Goal: Book appointment/travel/reservation

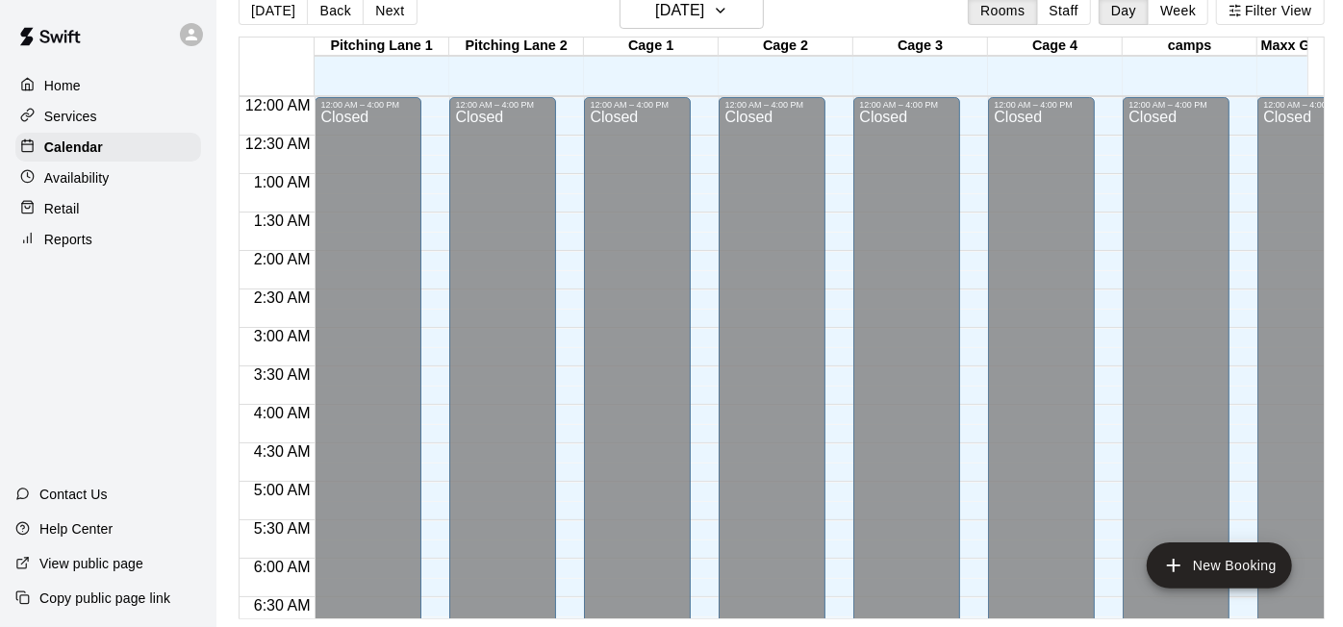
scroll to position [1225, 0]
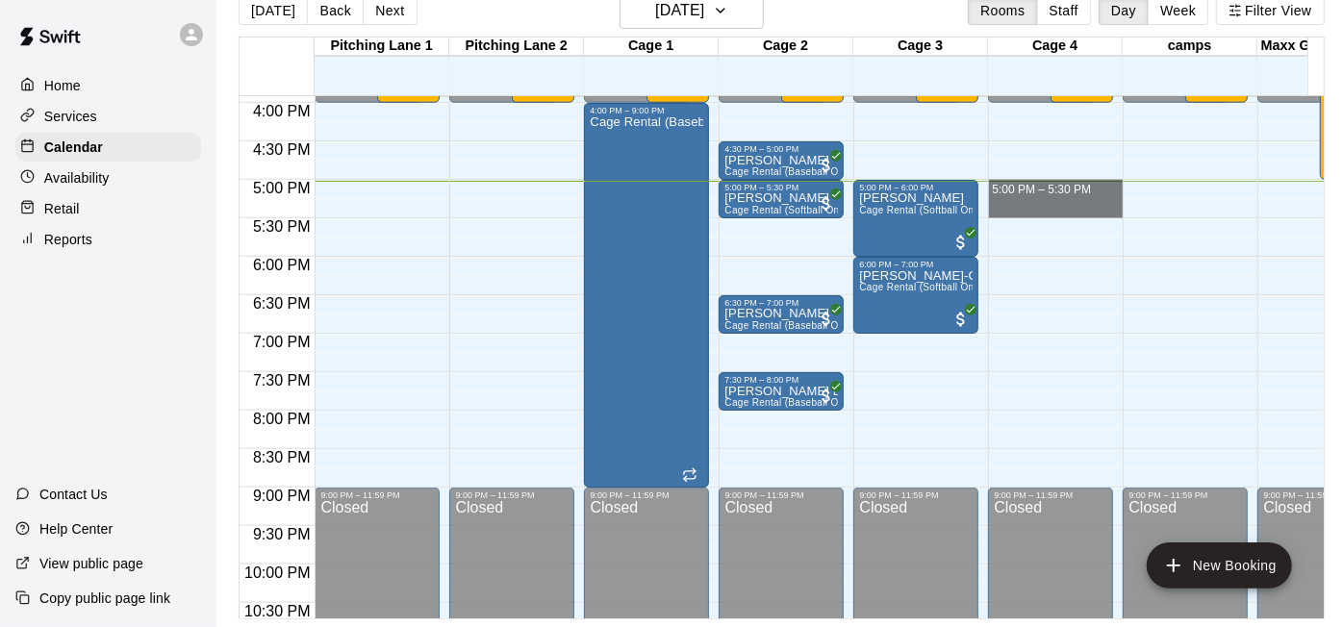
drag, startPoint x: 1027, startPoint y: 169, endPoint x: 1024, endPoint y: 192, distance: 23.3
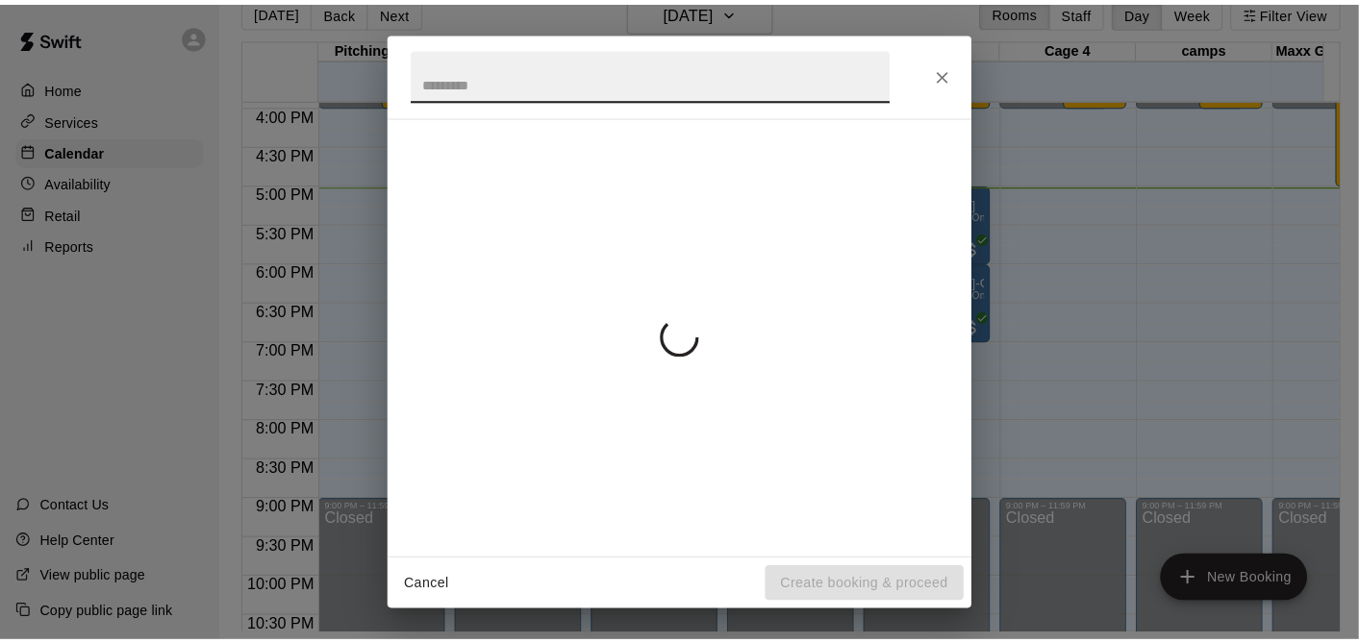
scroll to position [30, 0]
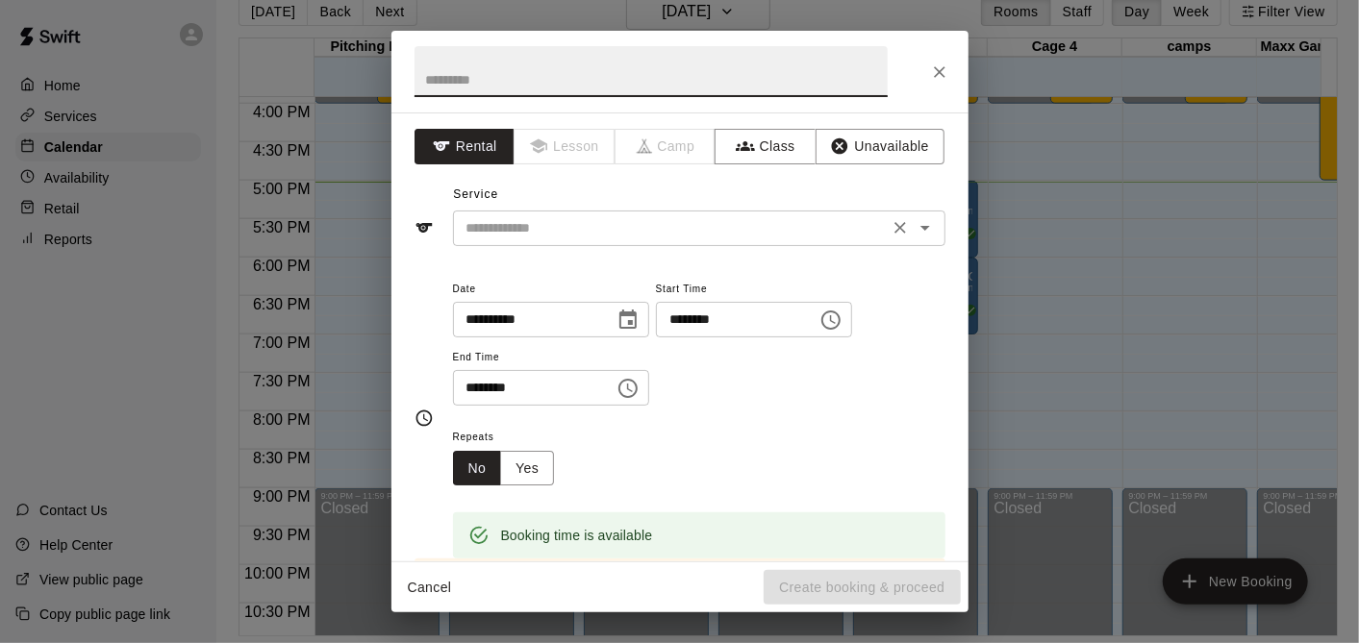
click at [540, 217] on input "text" at bounding box center [671, 228] width 424 height 24
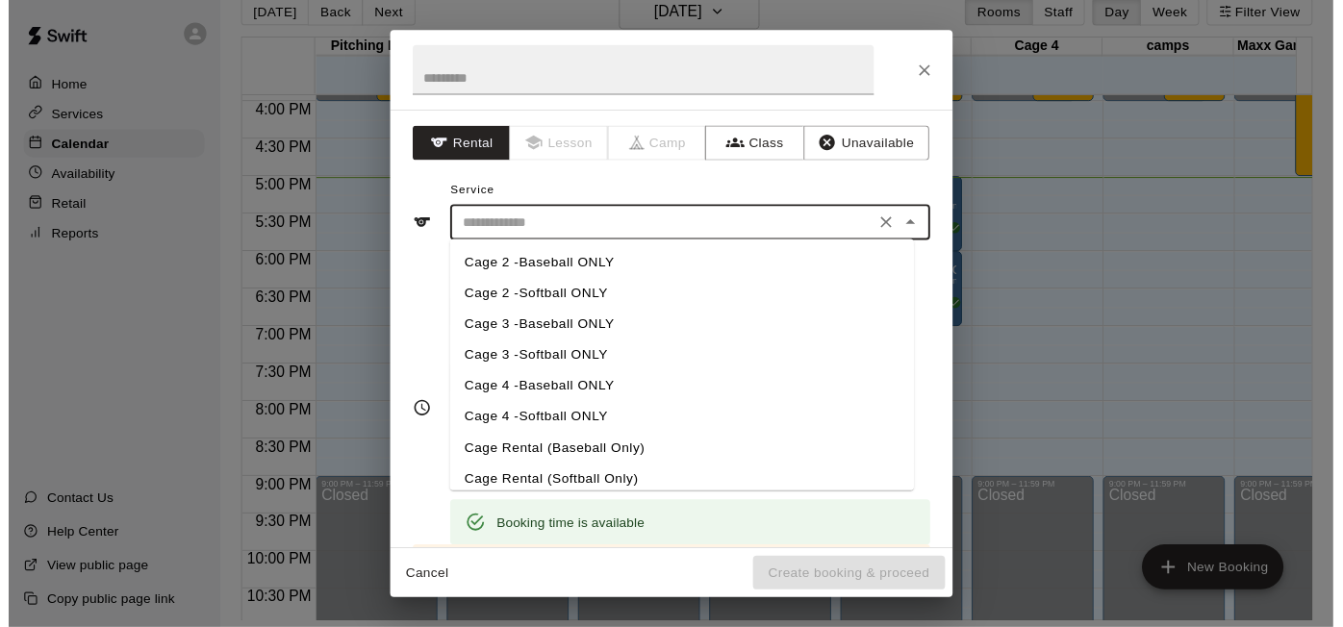
scroll to position [0, 0]
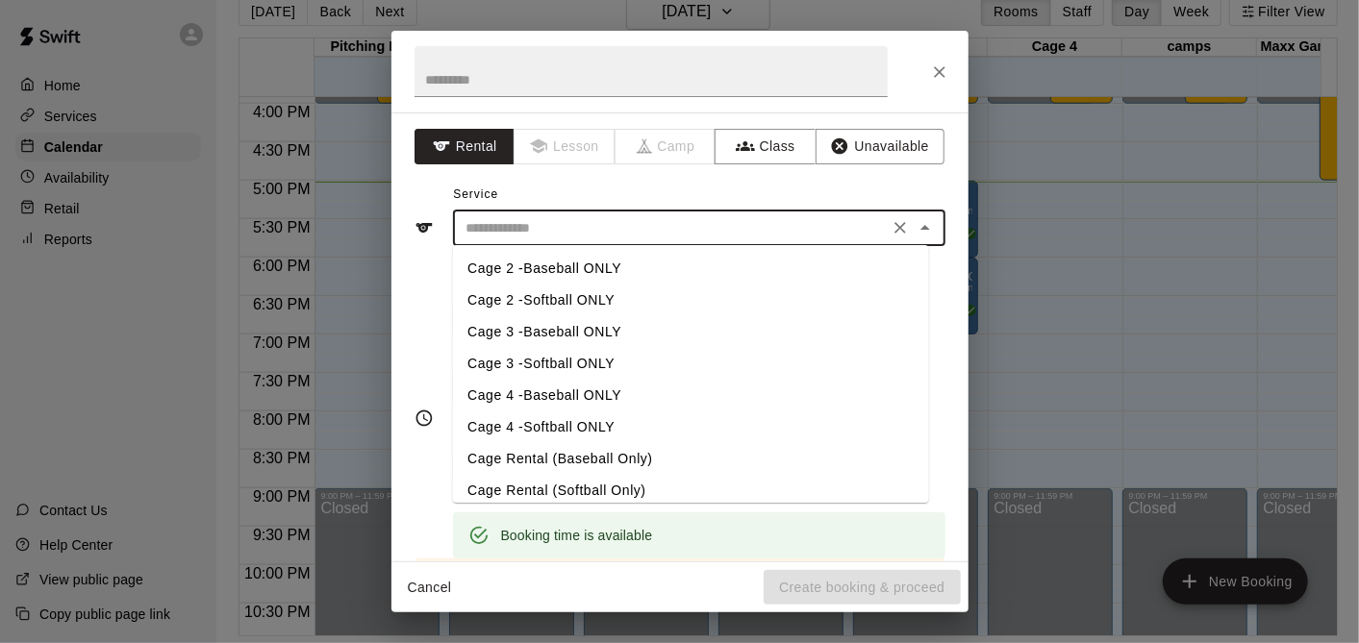
click at [552, 460] on li "Cage Rental (Baseball Only)" at bounding box center [690, 459] width 476 height 32
type input "**********"
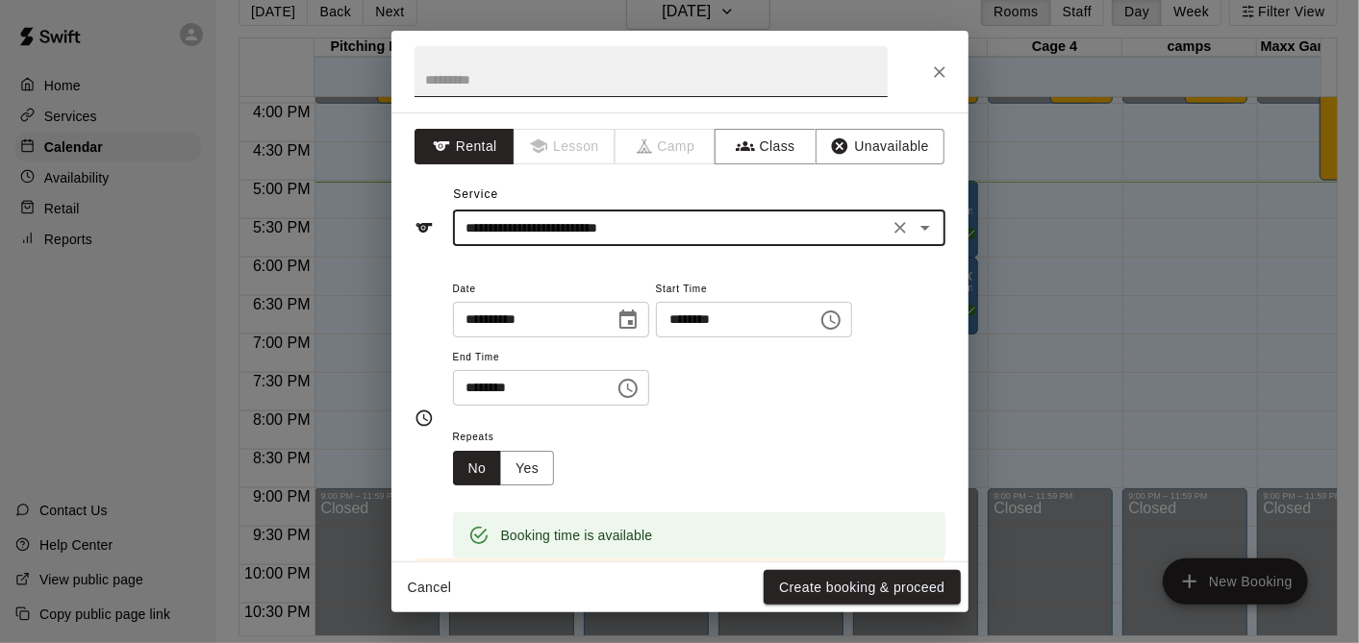
click at [640, 60] on input "text" at bounding box center [651, 71] width 473 height 51
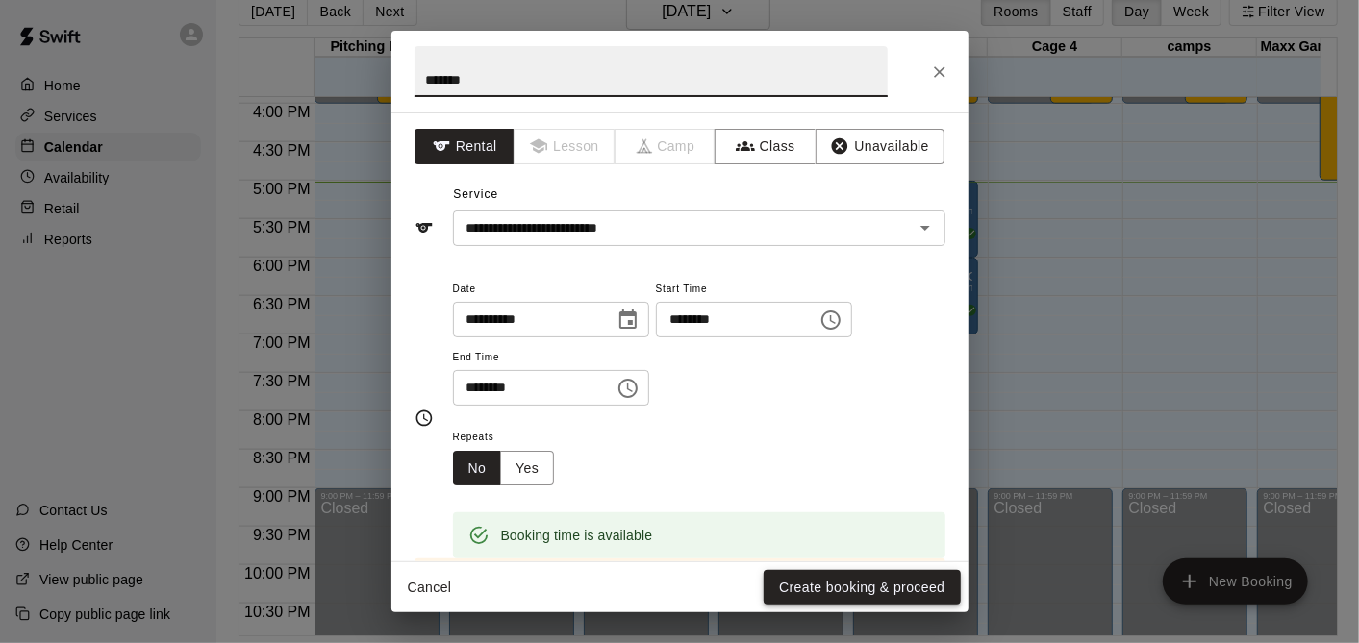
type input "*******"
click at [799, 582] on button "Create booking & proceed" at bounding box center [862, 588] width 196 height 36
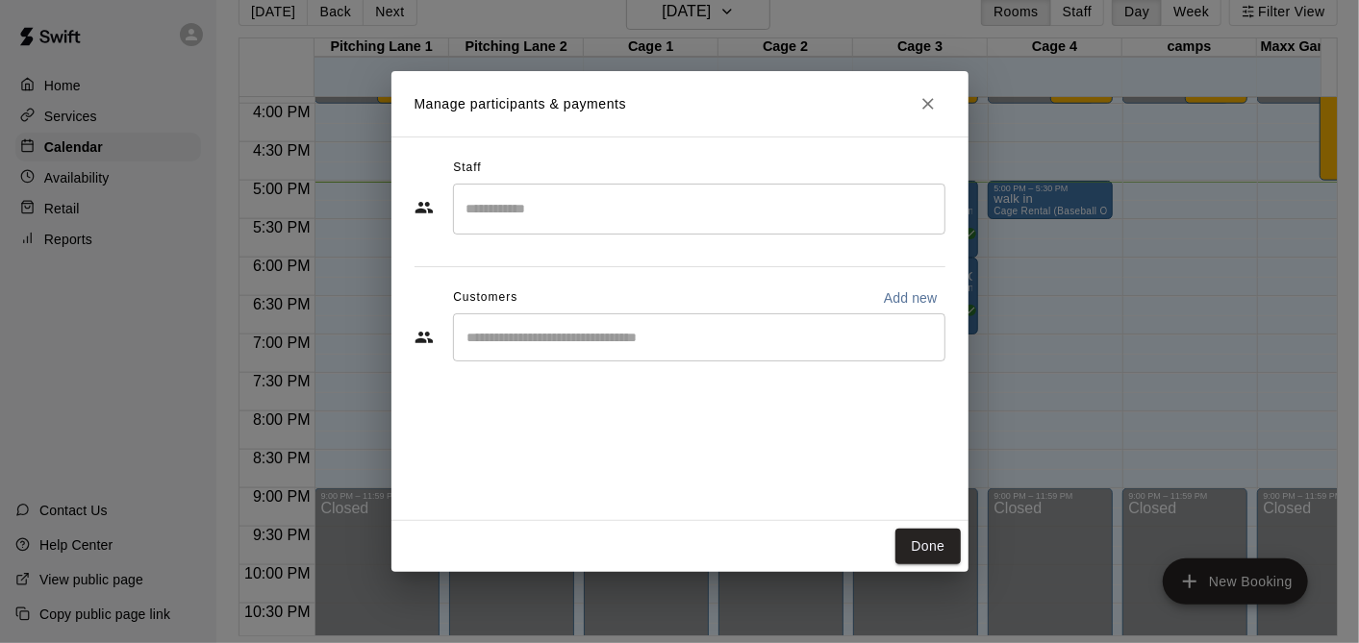
click at [615, 228] on div "​" at bounding box center [699, 209] width 492 height 51
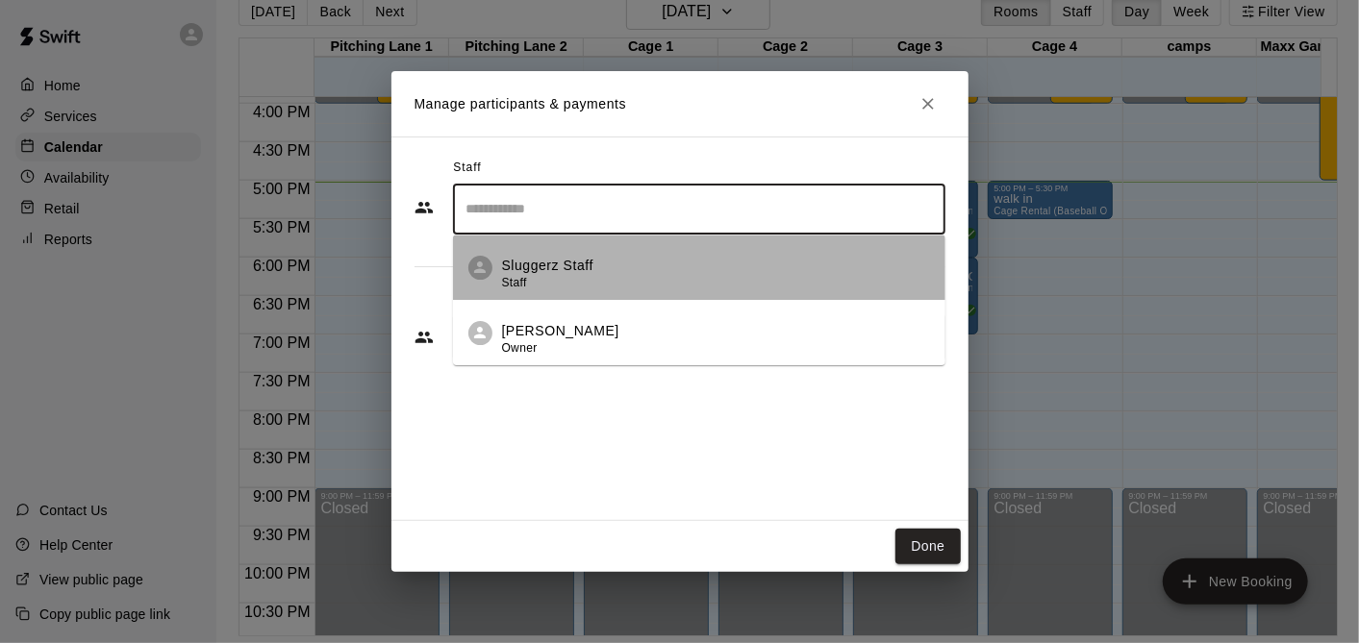
click at [607, 246] on li "Sluggerz Staff Staff" at bounding box center [699, 267] width 492 height 65
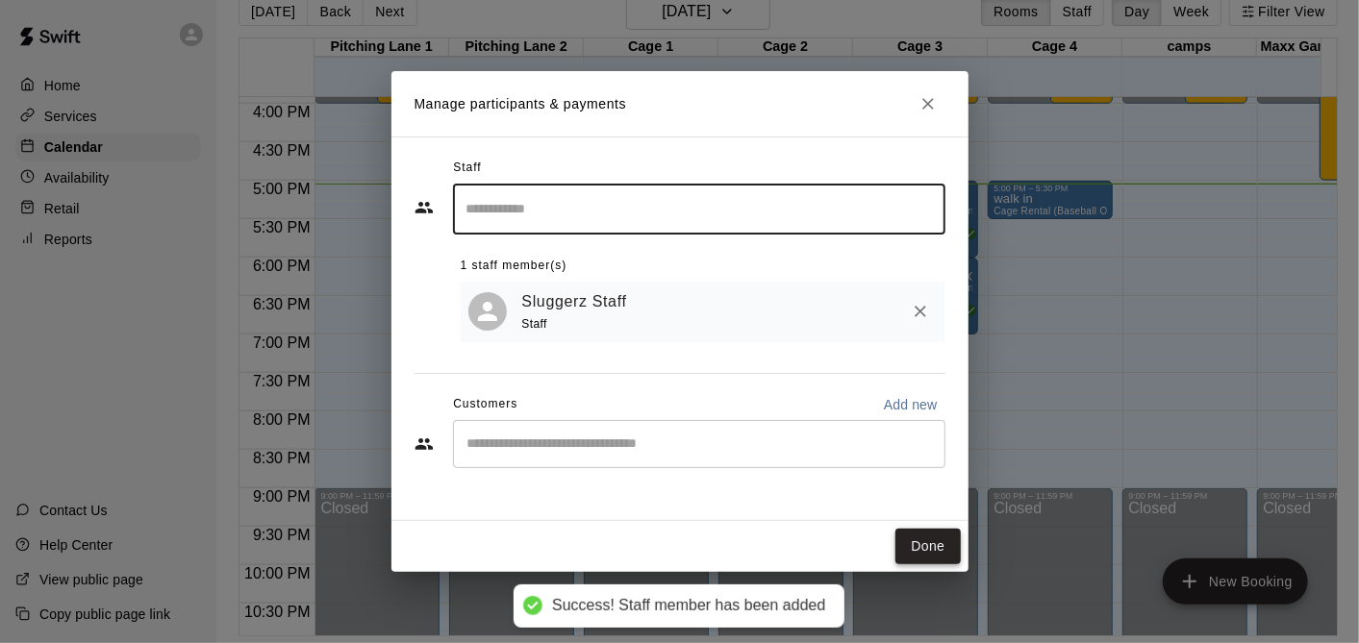
click at [937, 533] on button "Done" at bounding box center [927, 547] width 64 height 36
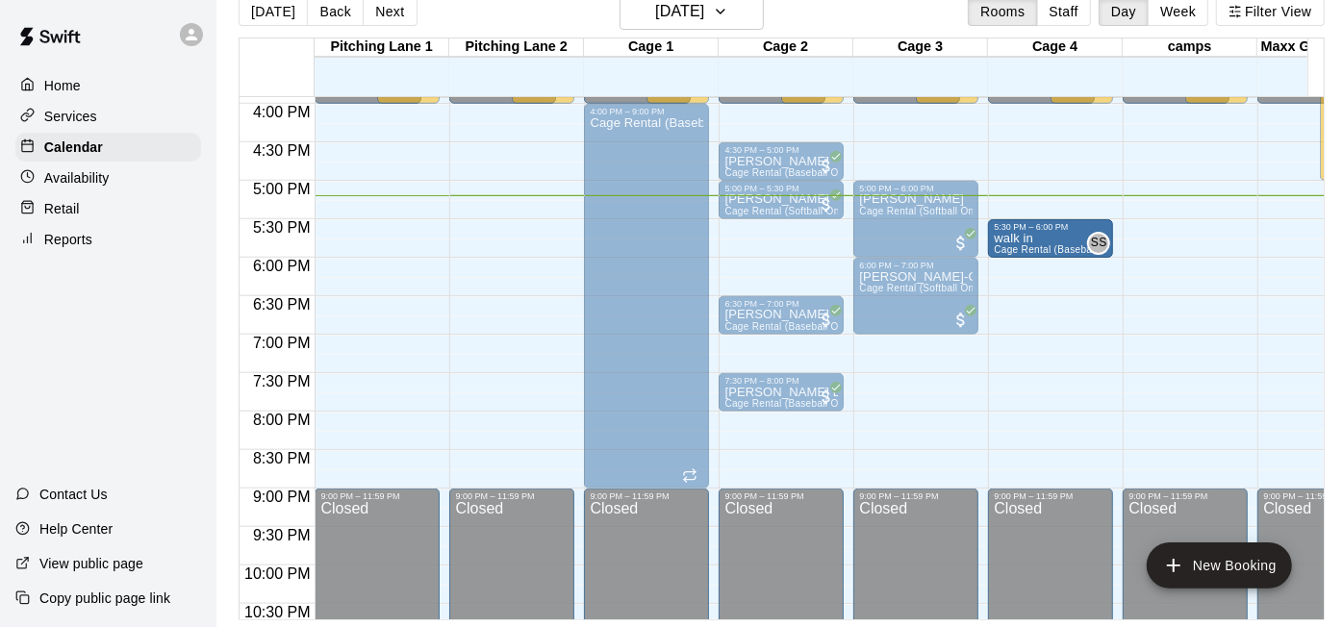
drag, startPoint x: 1037, startPoint y: 197, endPoint x: 1037, endPoint y: 240, distance: 43.3
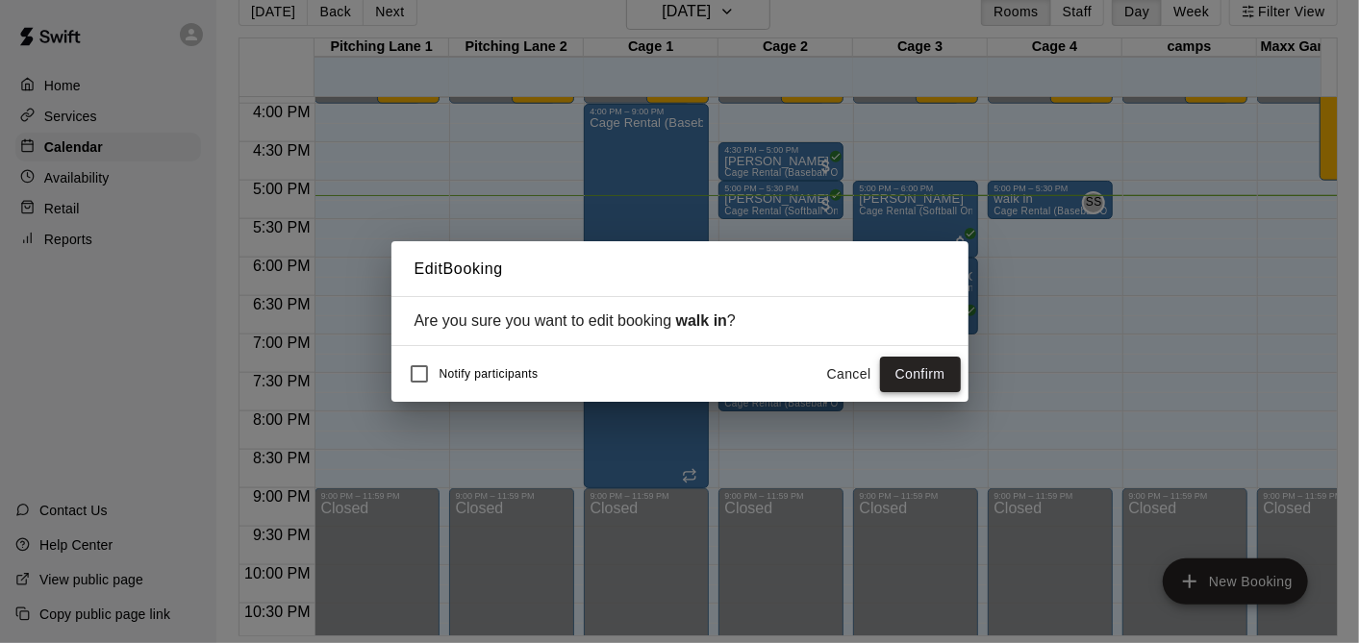
click at [905, 373] on button "Confirm" at bounding box center [920, 375] width 81 height 36
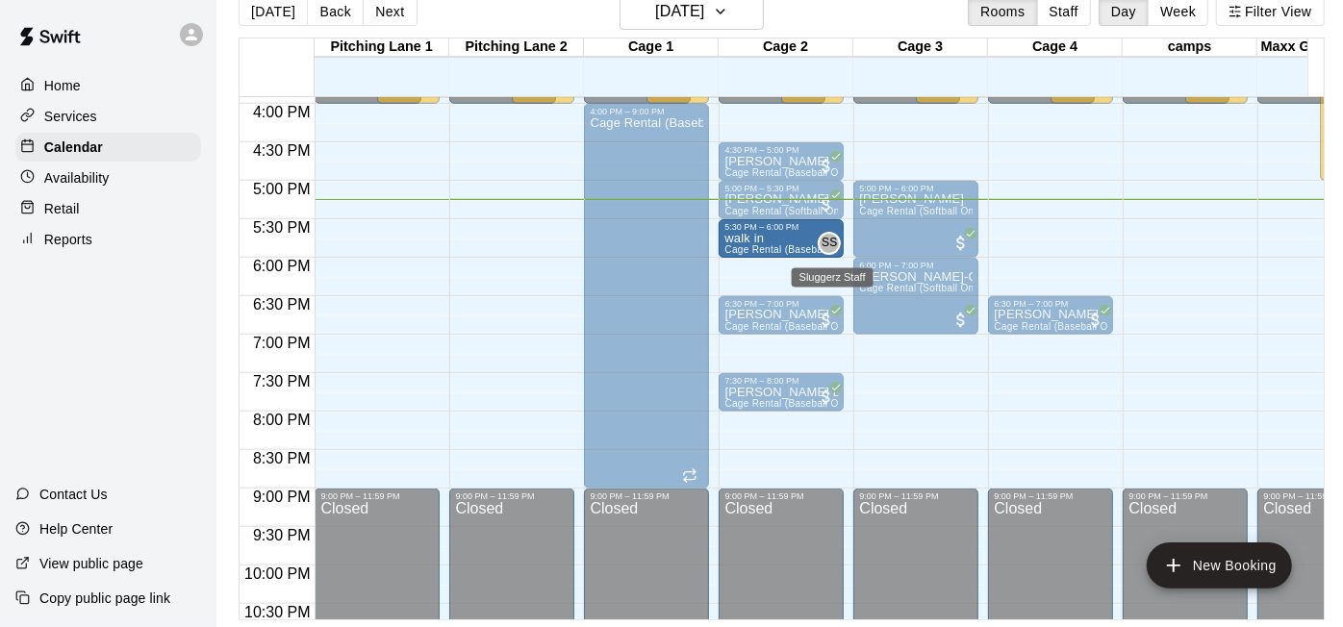
drag, startPoint x: 1031, startPoint y: 241, endPoint x: 821, endPoint y: 248, distance: 209.8
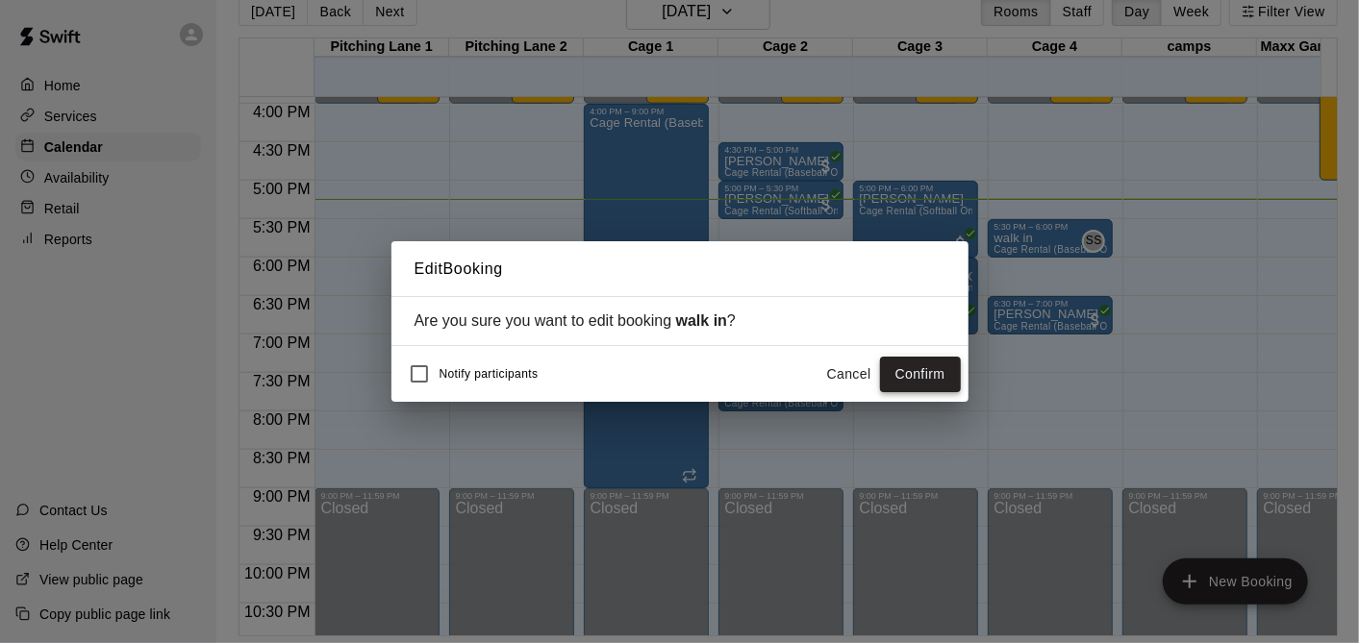
click at [895, 382] on button "Confirm" at bounding box center [920, 375] width 81 height 36
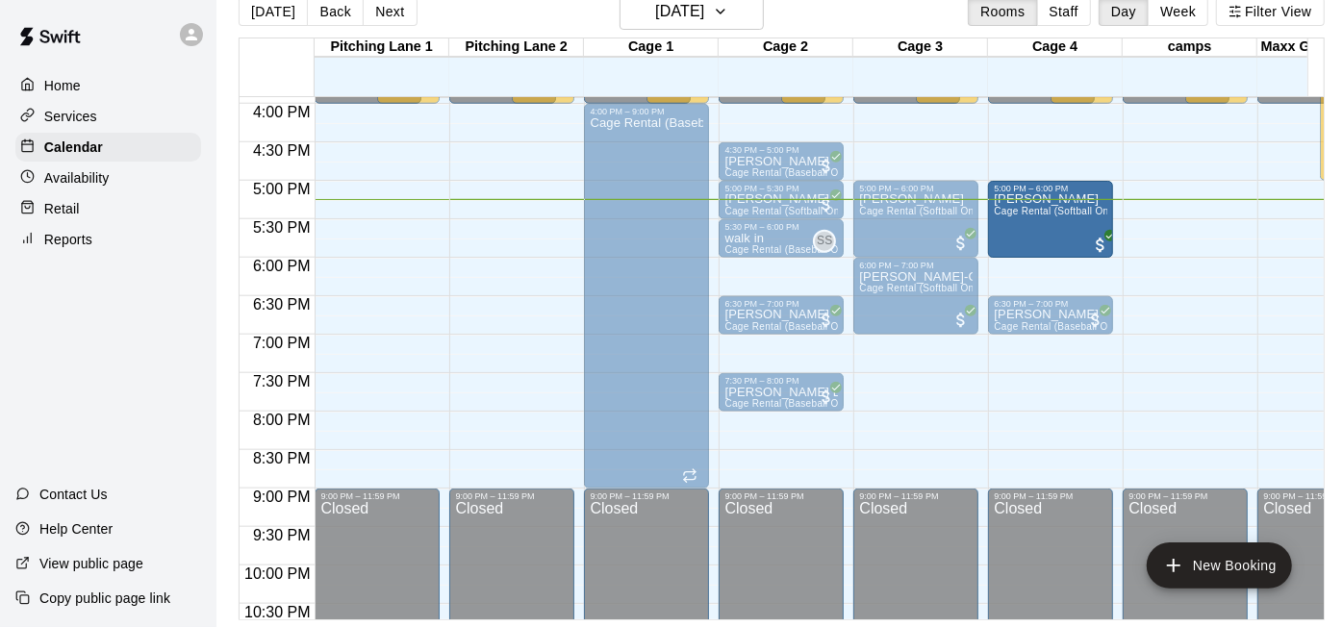
drag, startPoint x: 933, startPoint y: 229, endPoint x: 1046, endPoint y: 238, distance: 113.8
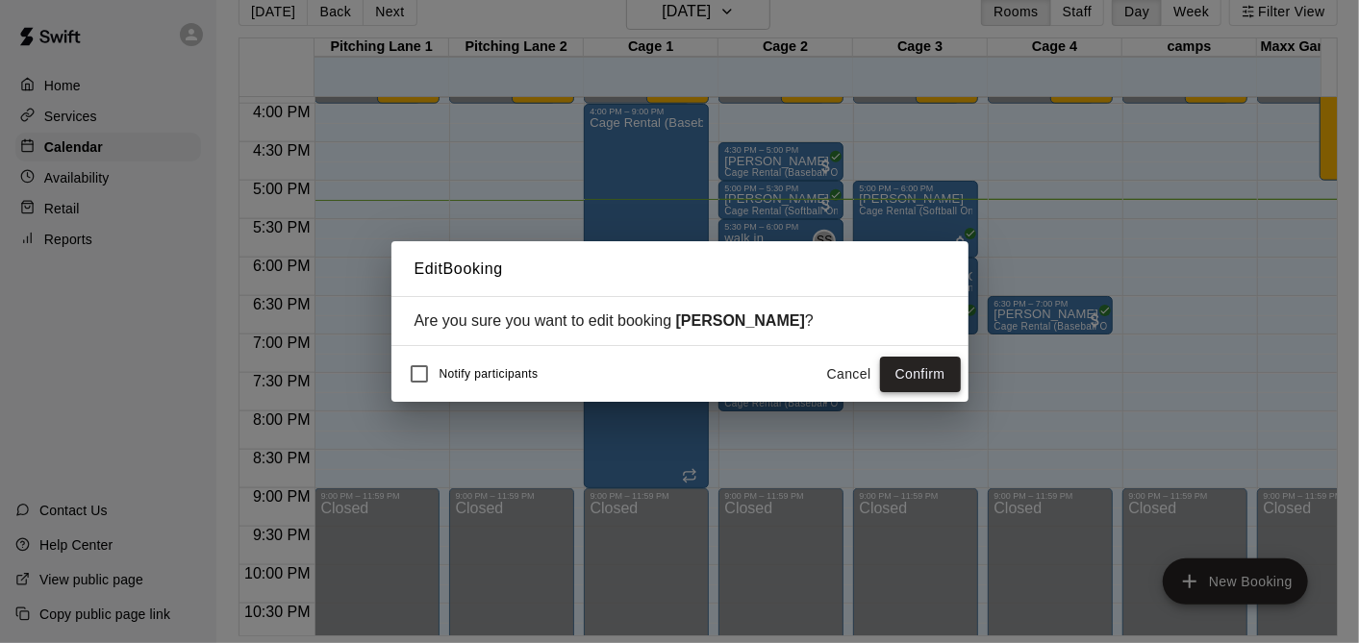
click at [906, 382] on button "Confirm" at bounding box center [920, 375] width 81 height 36
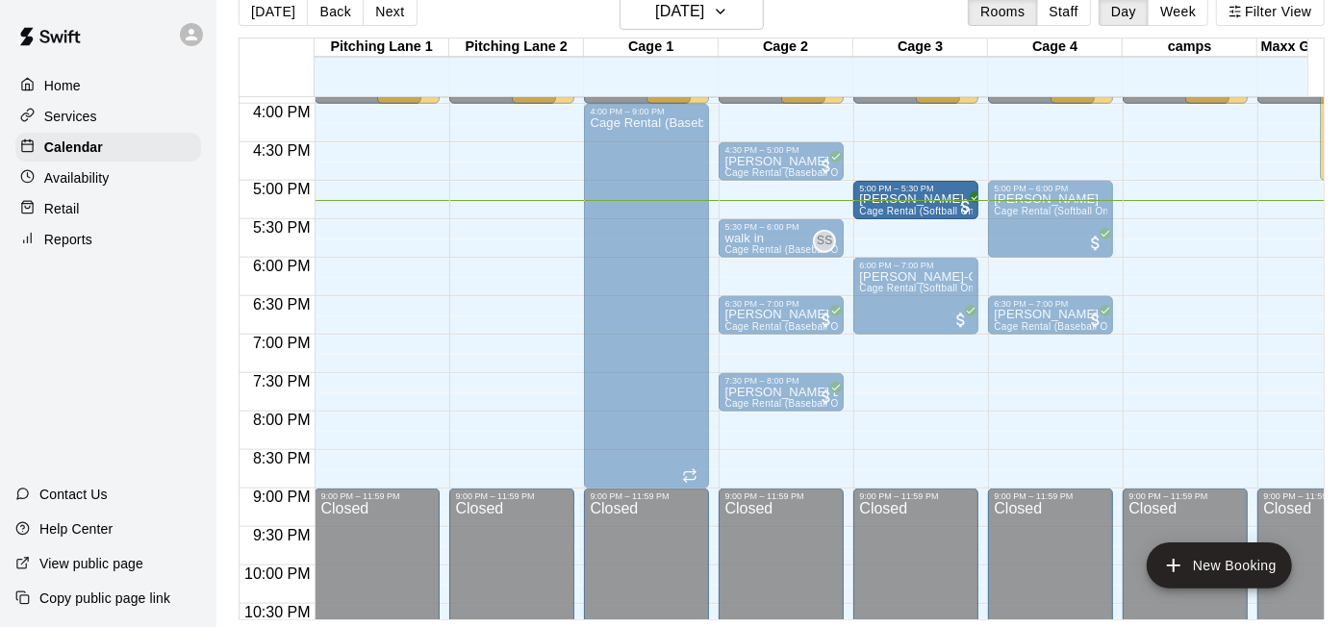
drag, startPoint x: 764, startPoint y: 206, endPoint x: 928, endPoint y: 217, distance: 164.9
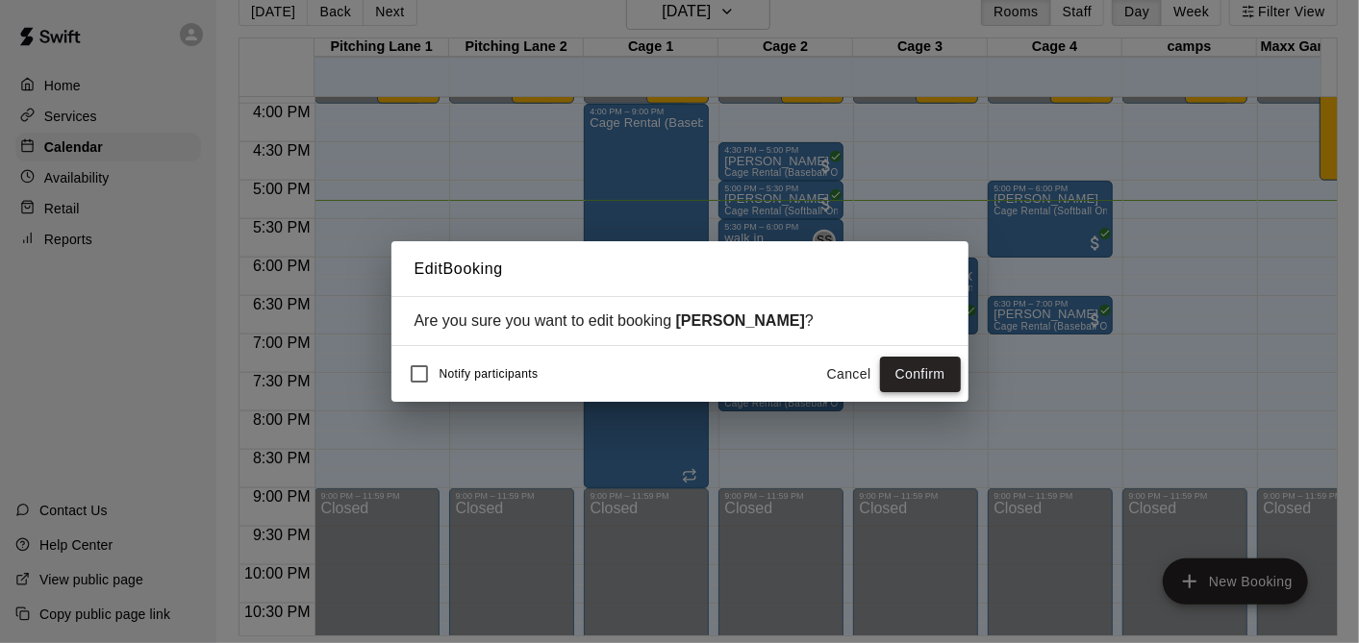
click at [940, 382] on button "Confirm" at bounding box center [920, 375] width 81 height 36
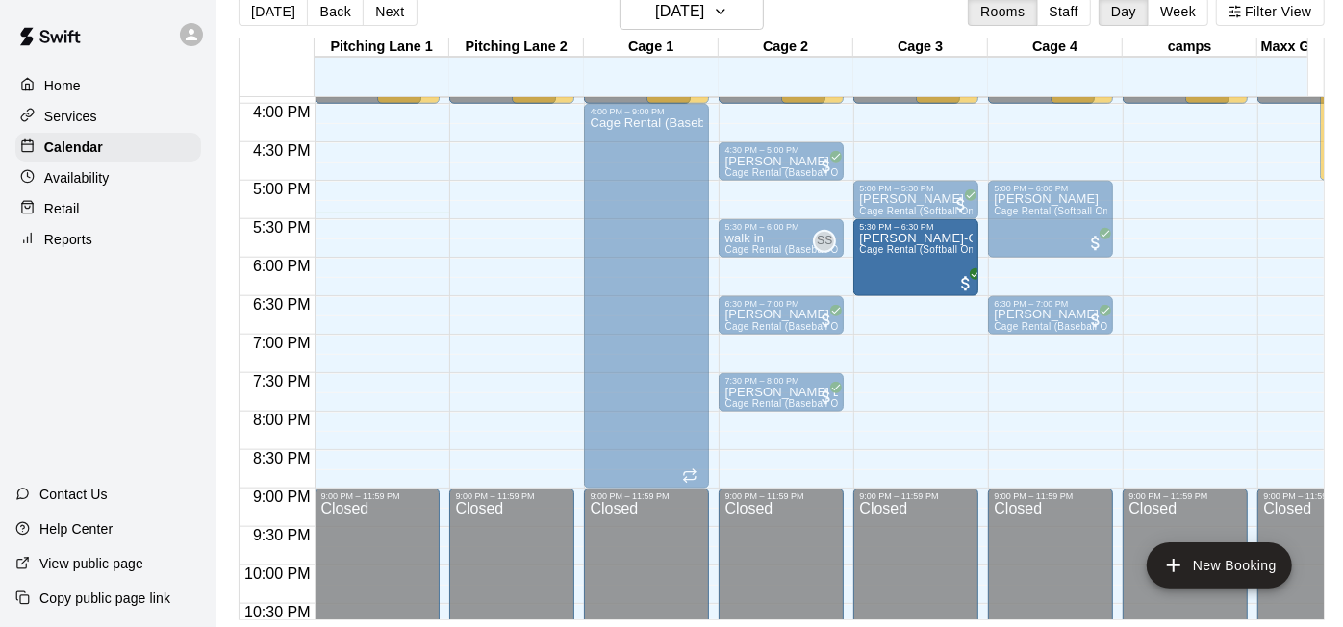
drag, startPoint x: 926, startPoint y: 304, endPoint x: 924, endPoint y: 277, distance: 27.0
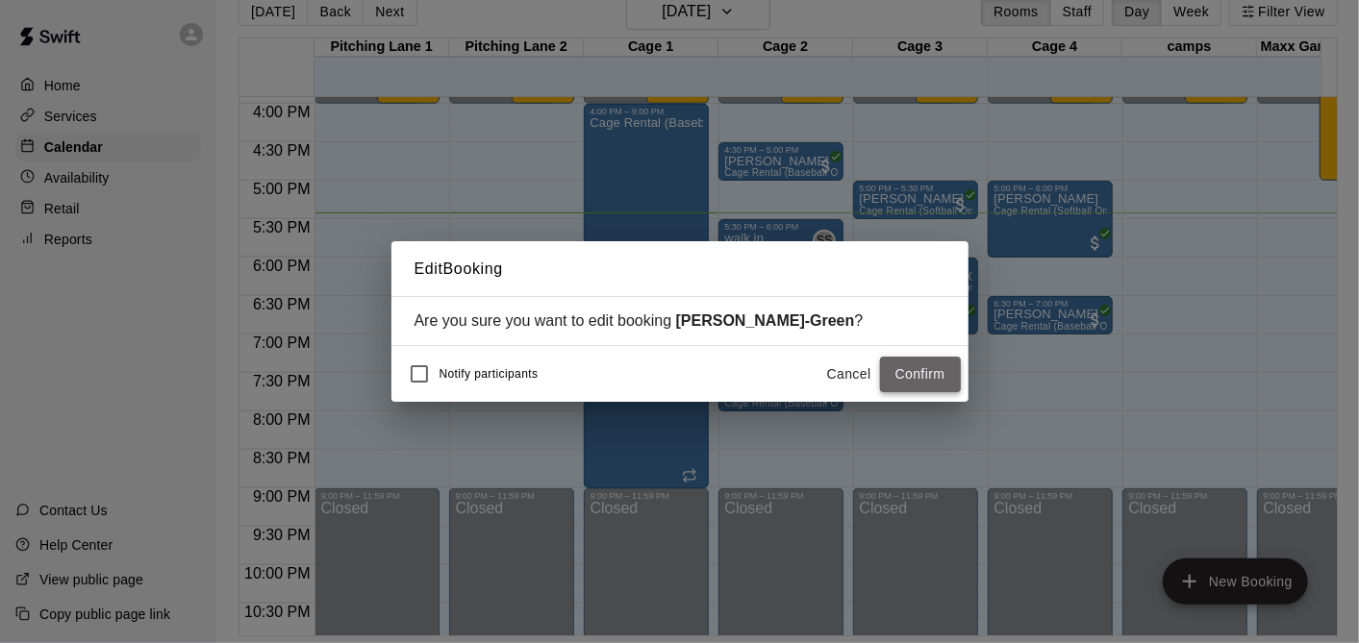
click at [944, 363] on button "Confirm" at bounding box center [920, 375] width 81 height 36
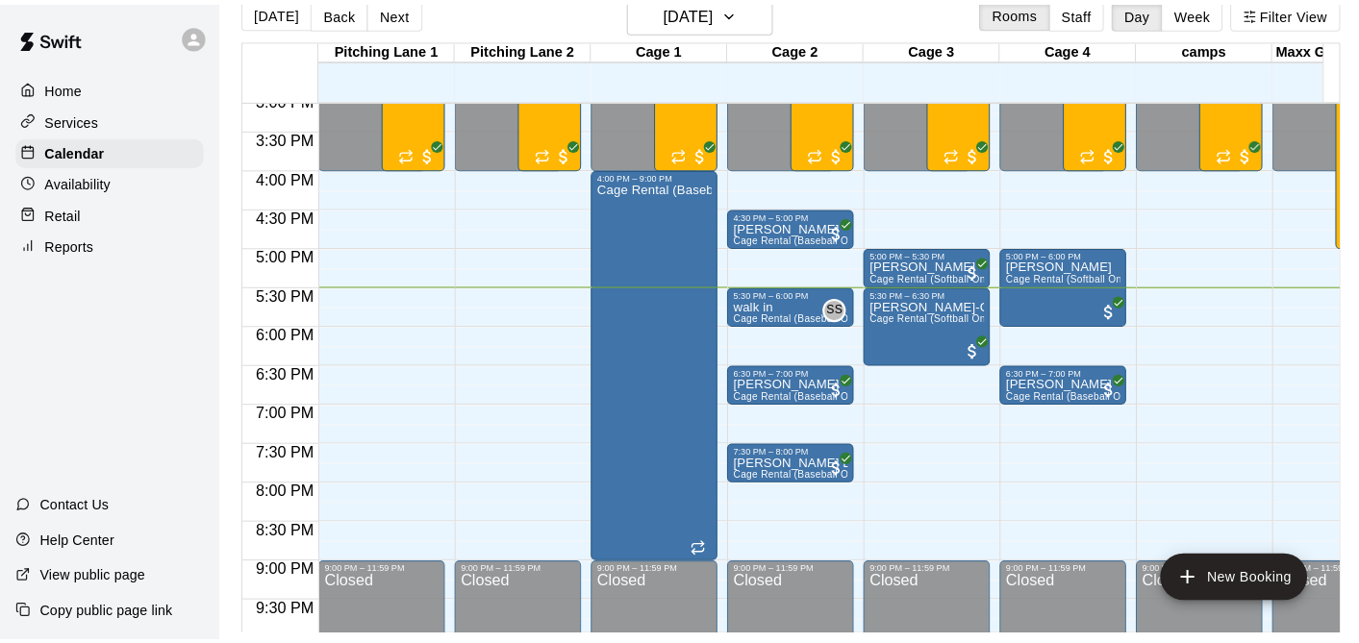
scroll to position [1175, 0]
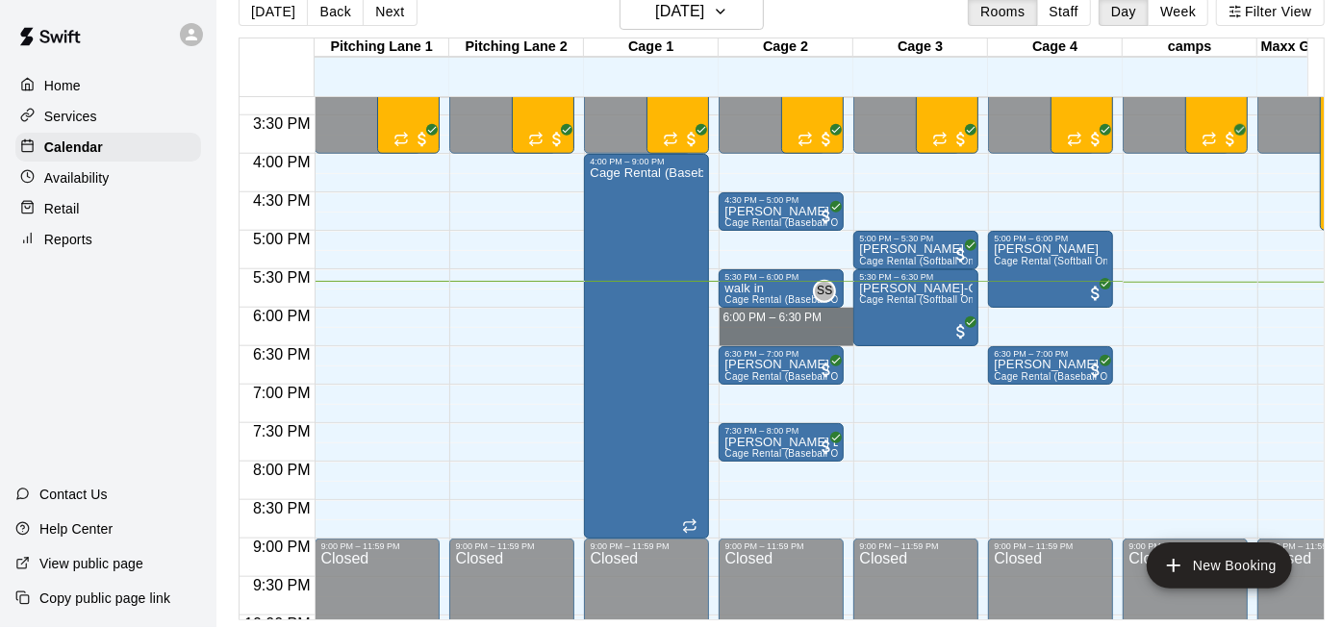
drag, startPoint x: 789, startPoint y: 312, endPoint x: 786, endPoint y: 339, distance: 27.1
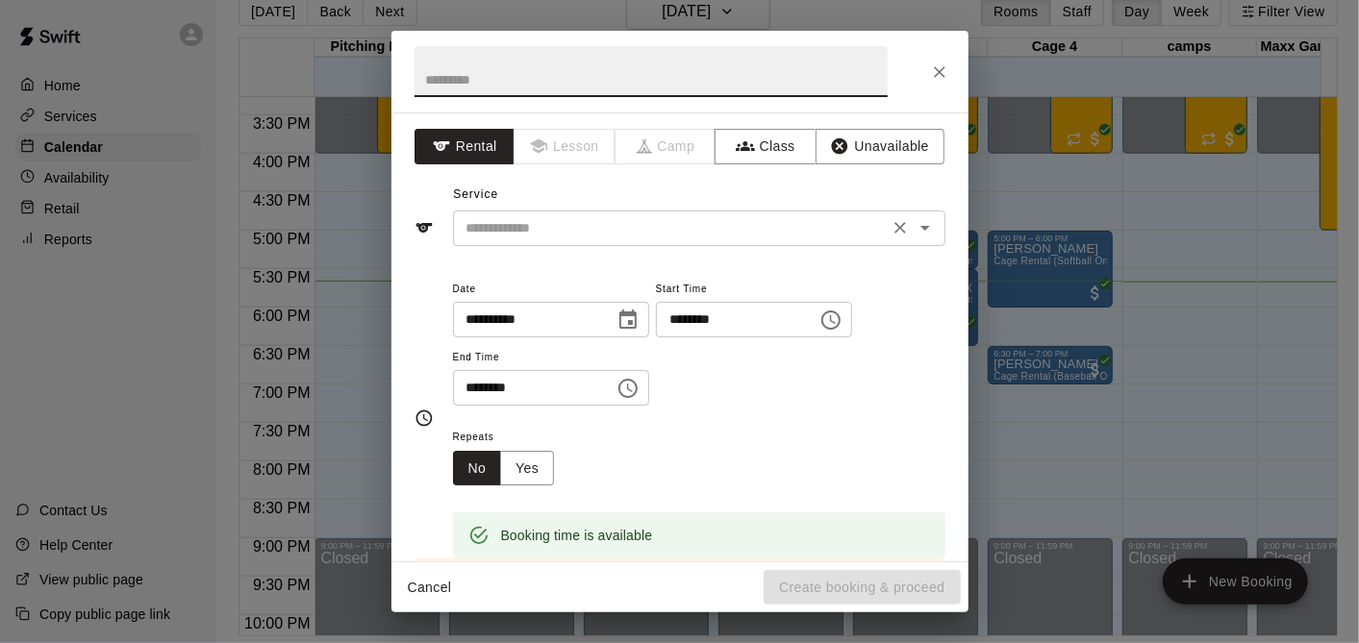
click at [533, 211] on div "​" at bounding box center [699, 229] width 492 height 36
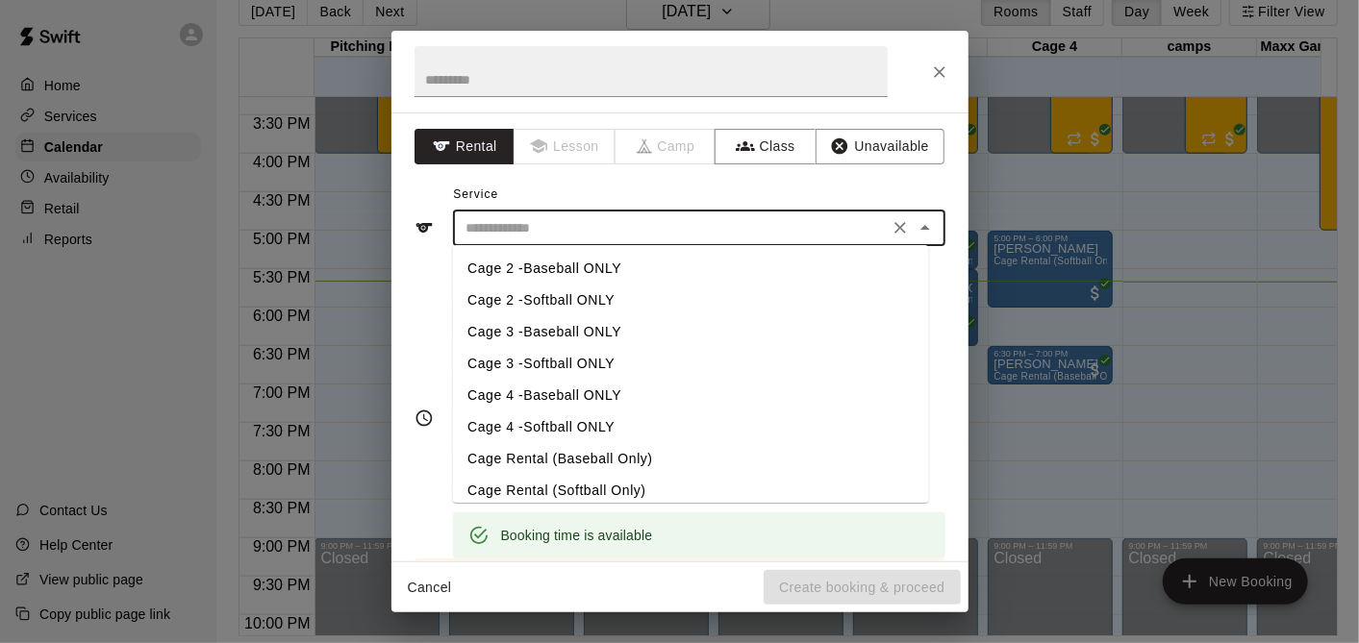
click at [540, 464] on li "Cage Rental (Baseball Only)" at bounding box center [690, 459] width 476 height 32
type input "**********"
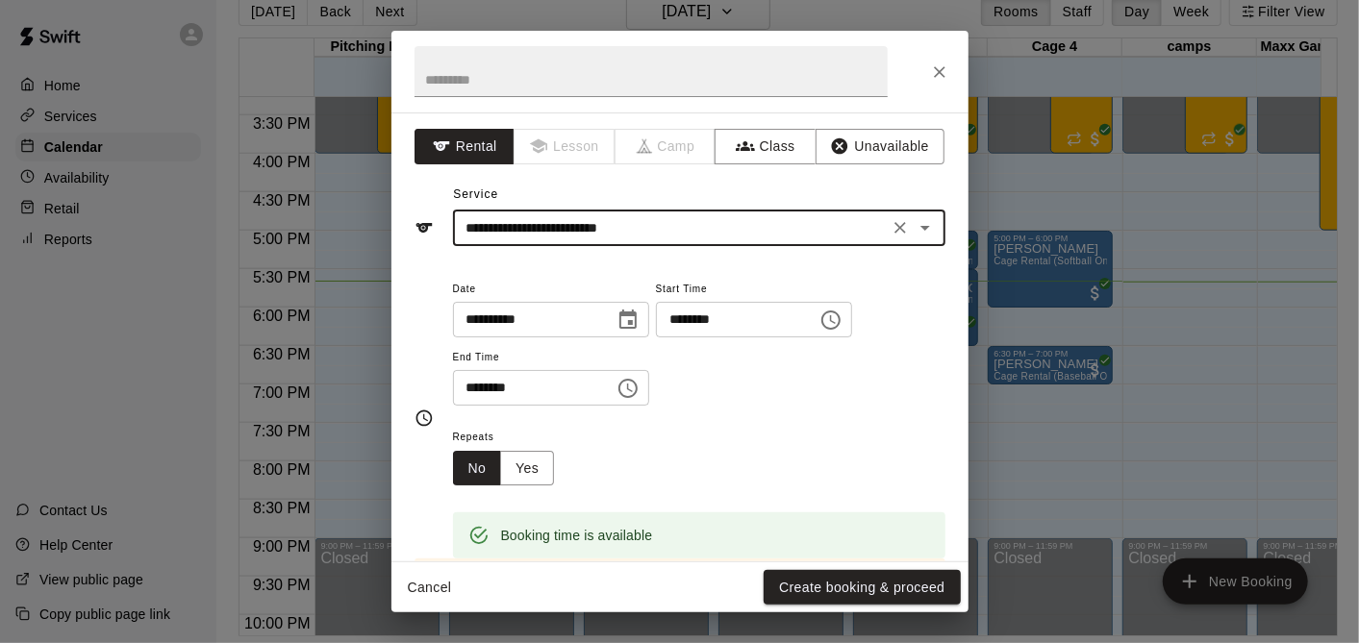
click at [615, 97] on h2 at bounding box center [650, 72] width 519 height 82
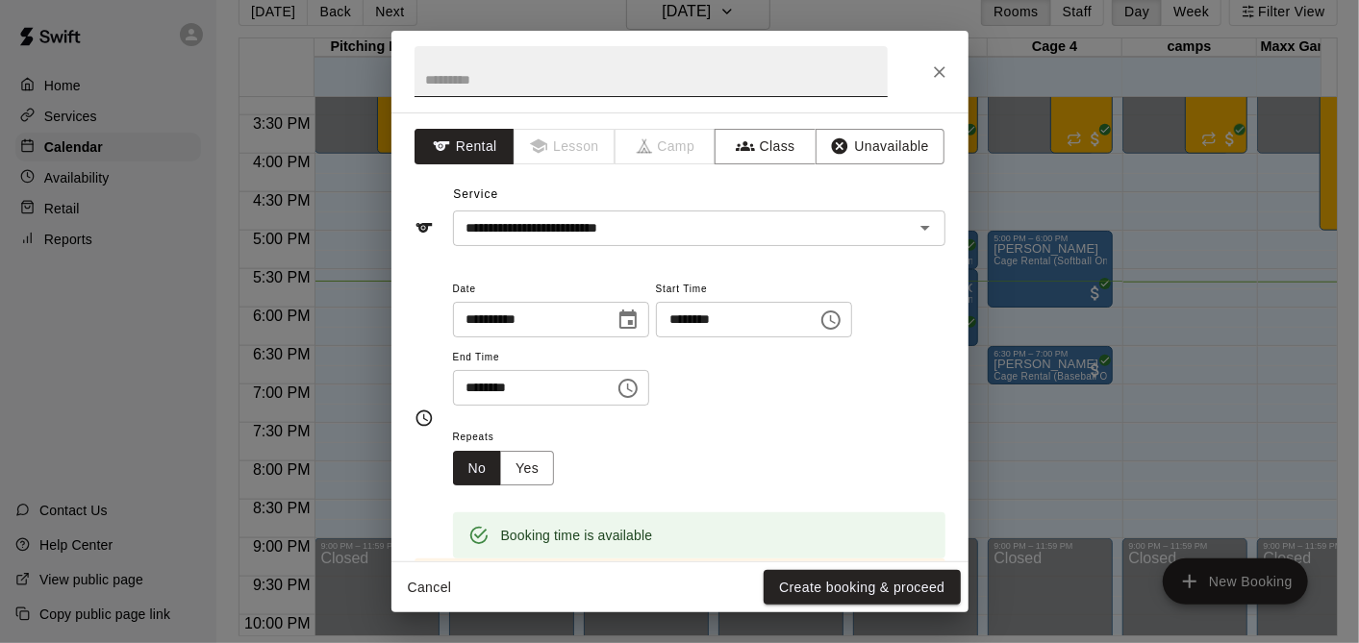
click at [616, 52] on input "text" at bounding box center [651, 71] width 473 height 51
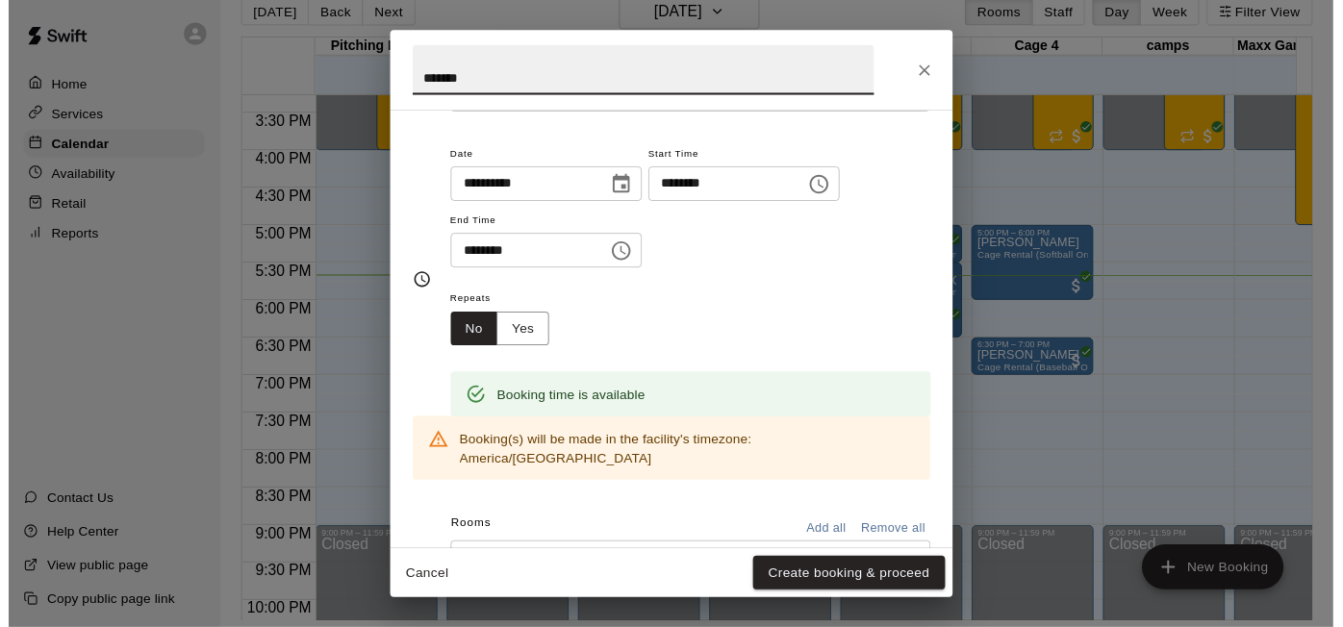
scroll to position [274, 0]
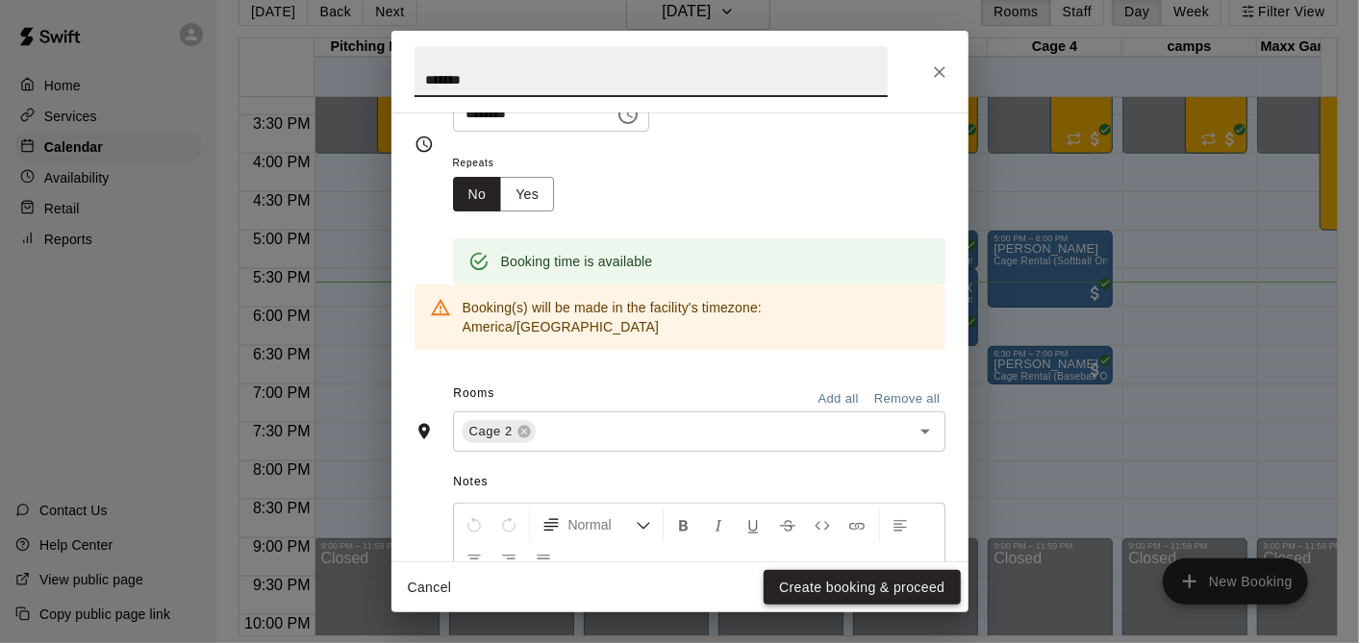
type input "*******"
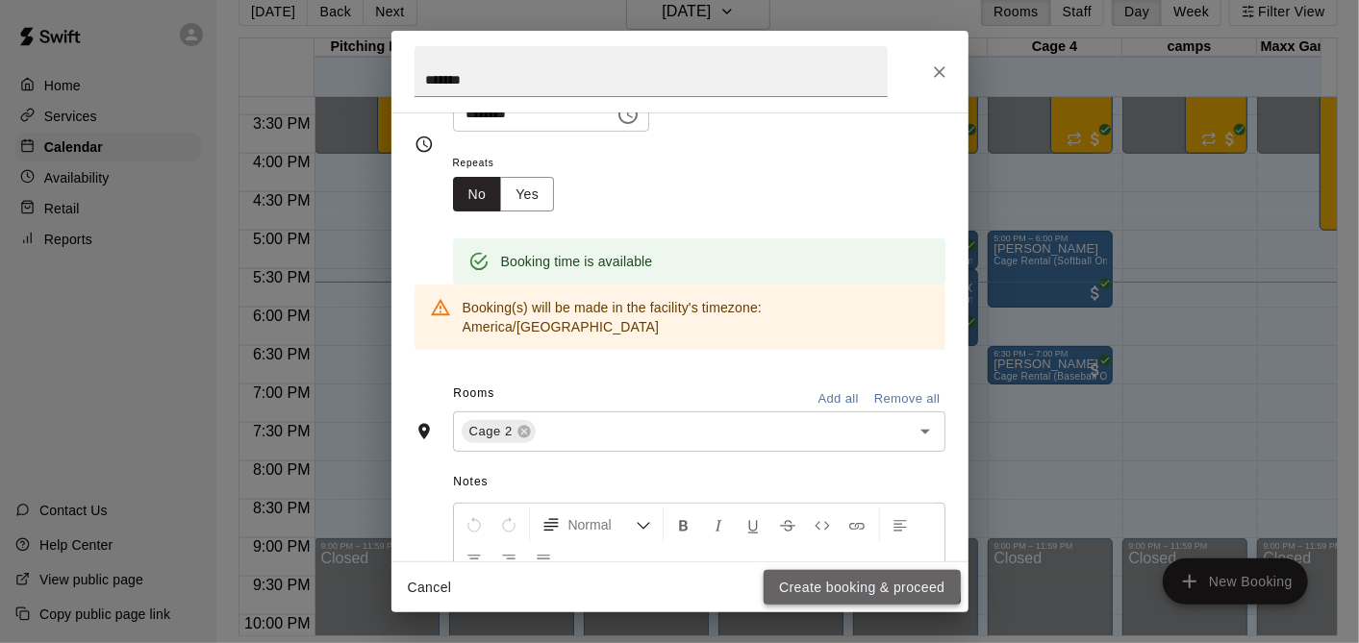
click at [793, 576] on button "Create booking & proceed" at bounding box center [862, 588] width 196 height 36
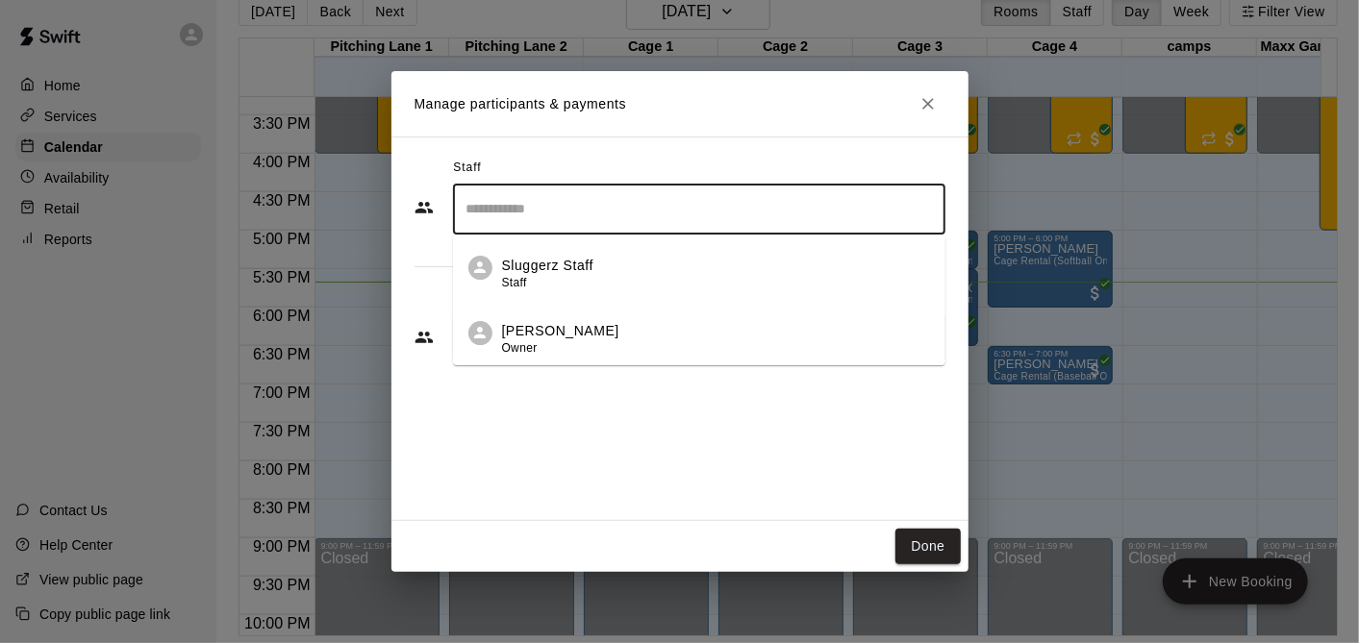
click at [725, 198] on input "Search staff" at bounding box center [699, 209] width 475 height 34
click at [612, 289] on div "Sluggerz Staff Staff" at bounding box center [716, 275] width 428 height 38
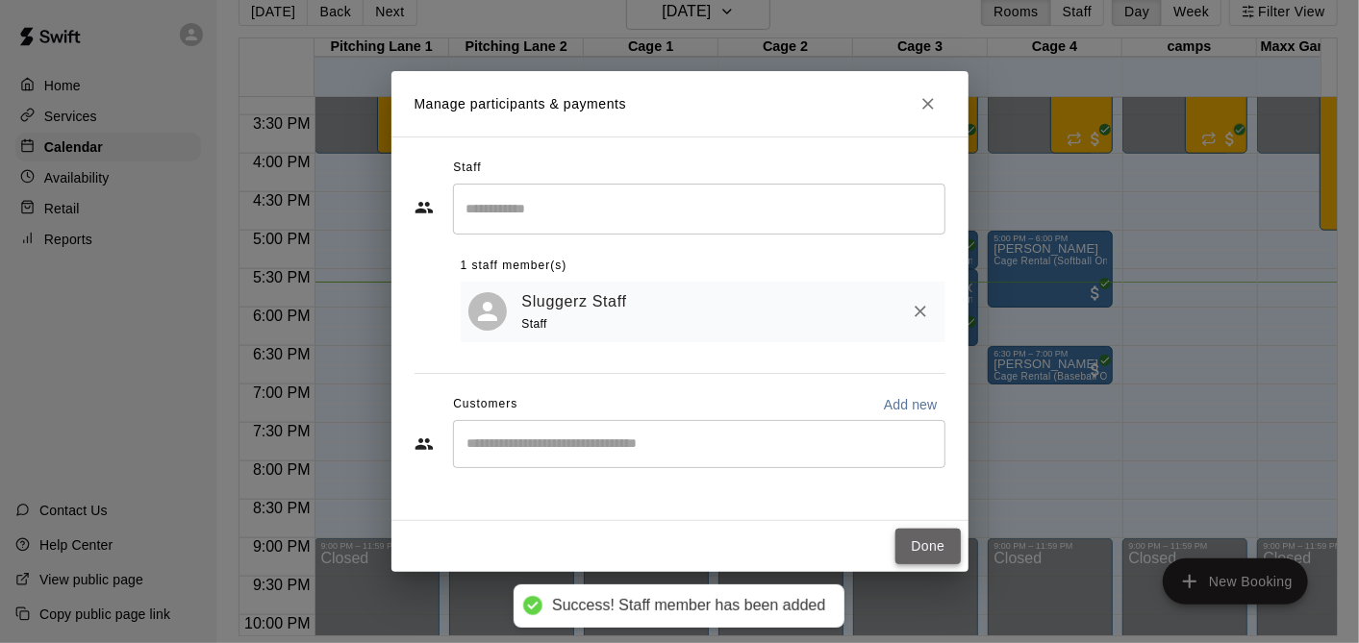
click at [934, 543] on button "Done" at bounding box center [927, 547] width 64 height 36
